Goal: Find specific page/section

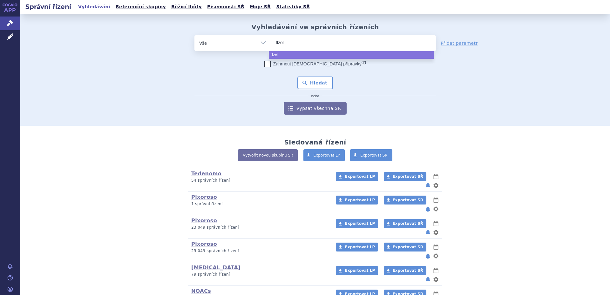
select select
type input "flzo"
type input "fl"
type input "fle"
type input "flebaz"
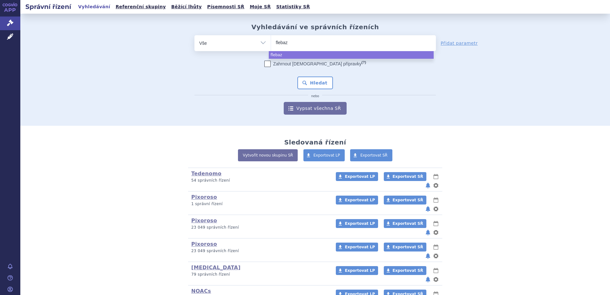
type input "flebazo"
type input "flebazol"
select select "flebazol"
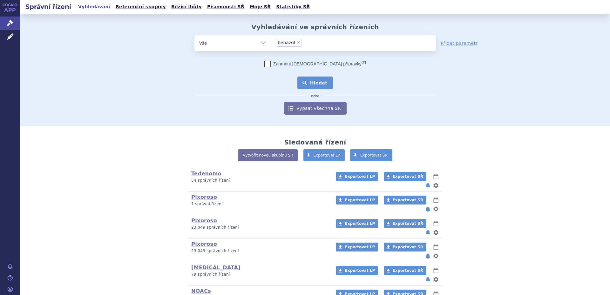
click at [310, 85] on button "Hledat" at bounding box center [316, 83] width 36 height 13
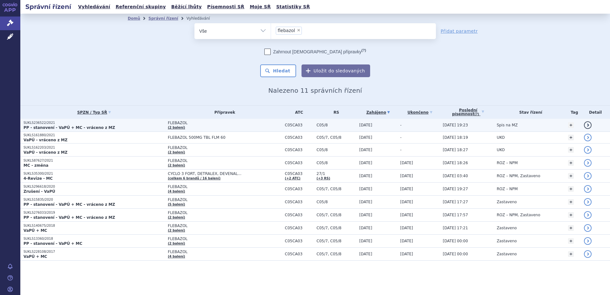
click at [204, 125] on span "FLEBAZOL" at bounding box center [225, 123] width 114 height 4
